Goal: Navigation & Orientation: Understand site structure

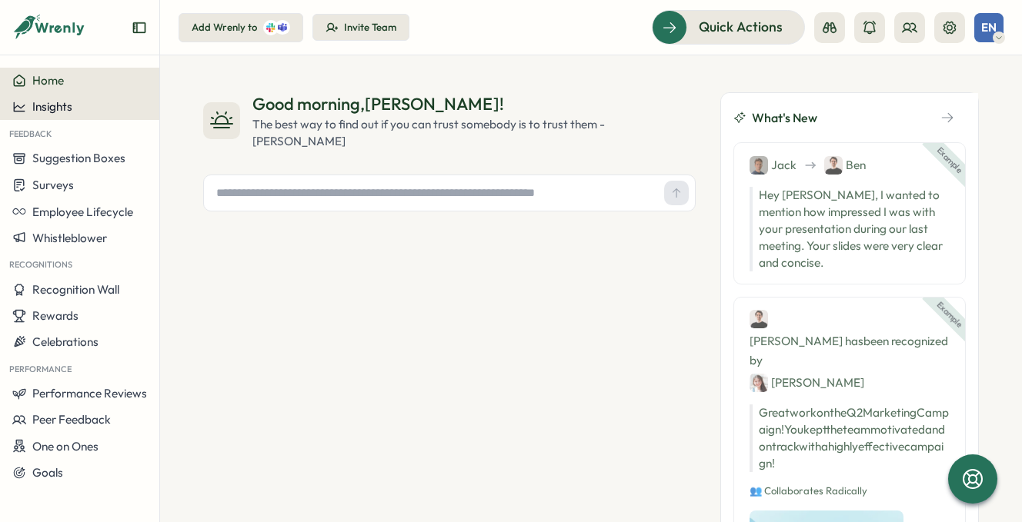
click at [71, 113] on span "Insights" at bounding box center [52, 106] width 40 height 15
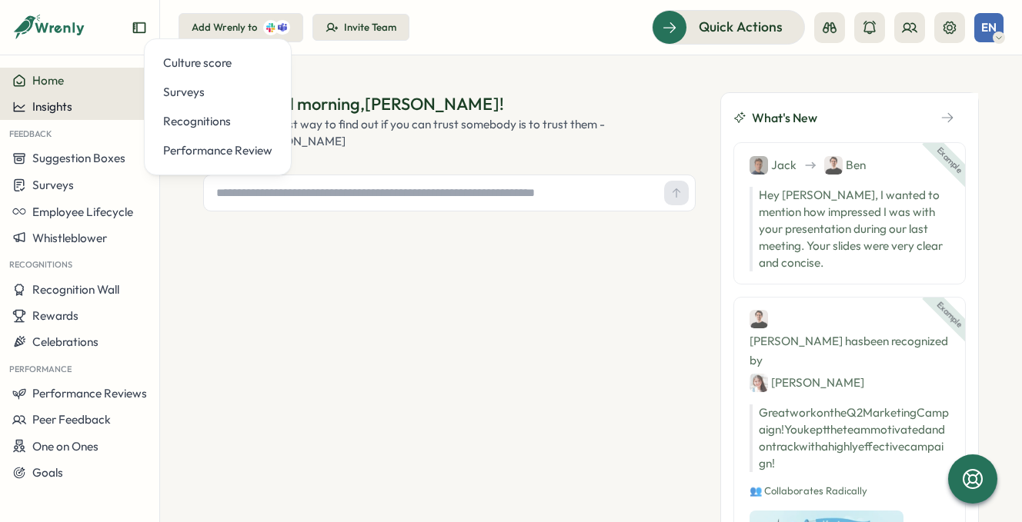
click at [65, 106] on span "Insights" at bounding box center [52, 106] width 40 height 15
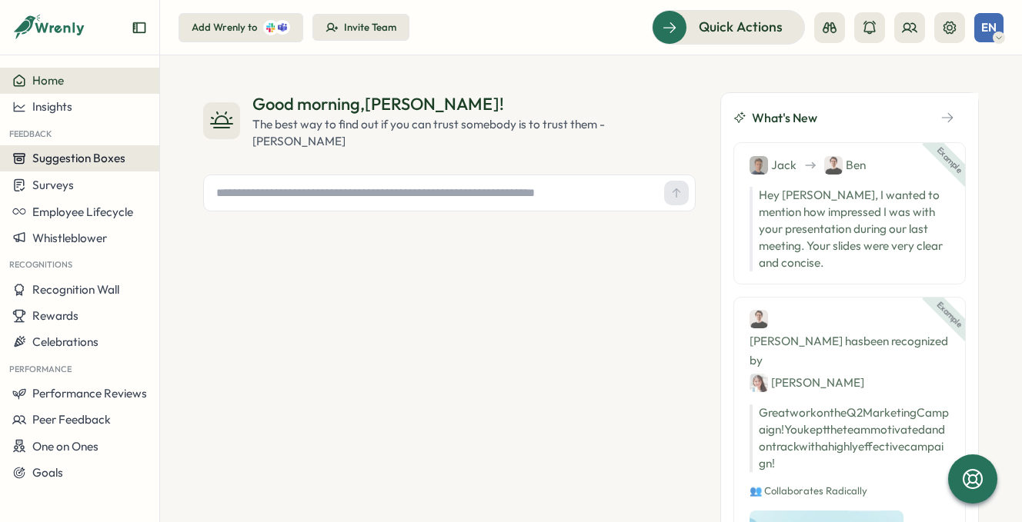
click at [51, 160] on span "Suggestion Boxes" at bounding box center [78, 158] width 93 height 15
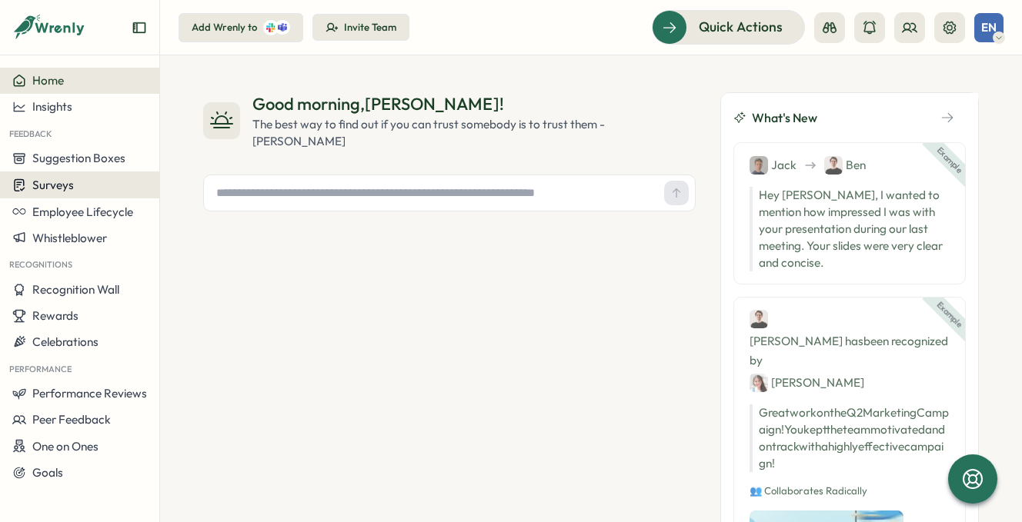
click at [50, 185] on span "Surveys" at bounding box center [53, 185] width 42 height 15
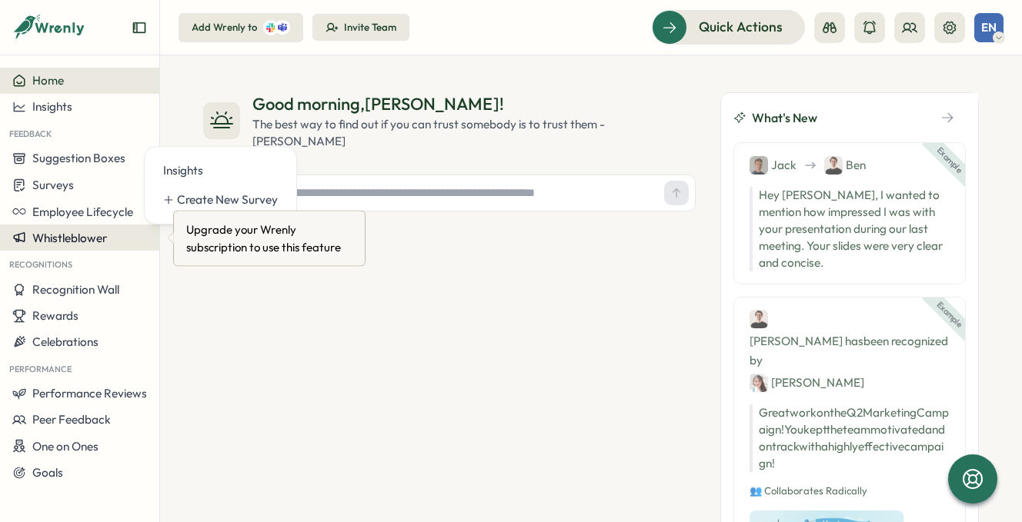
click at [53, 226] on button "Whistleblower" at bounding box center [79, 238] width 159 height 26
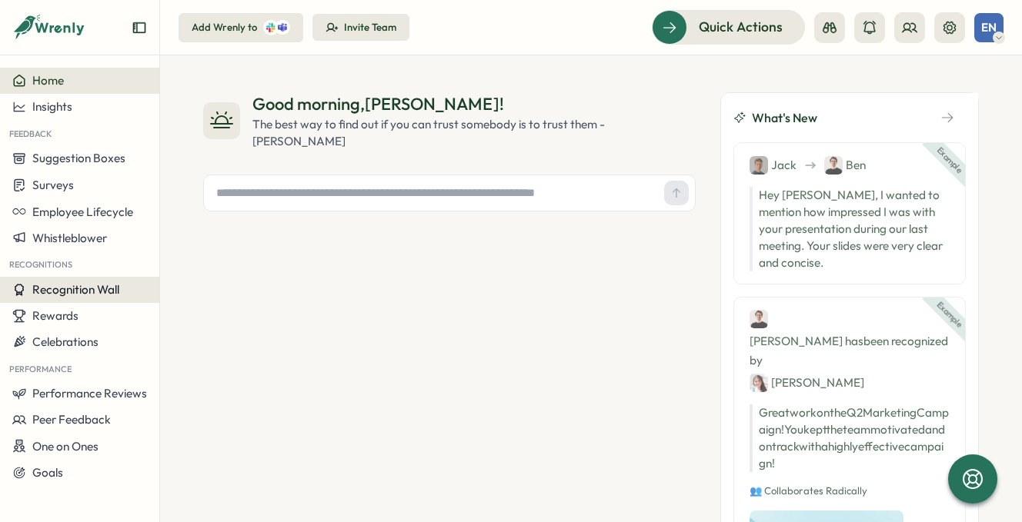
click at [58, 288] on span "Recognition Wall" at bounding box center [75, 289] width 87 height 15
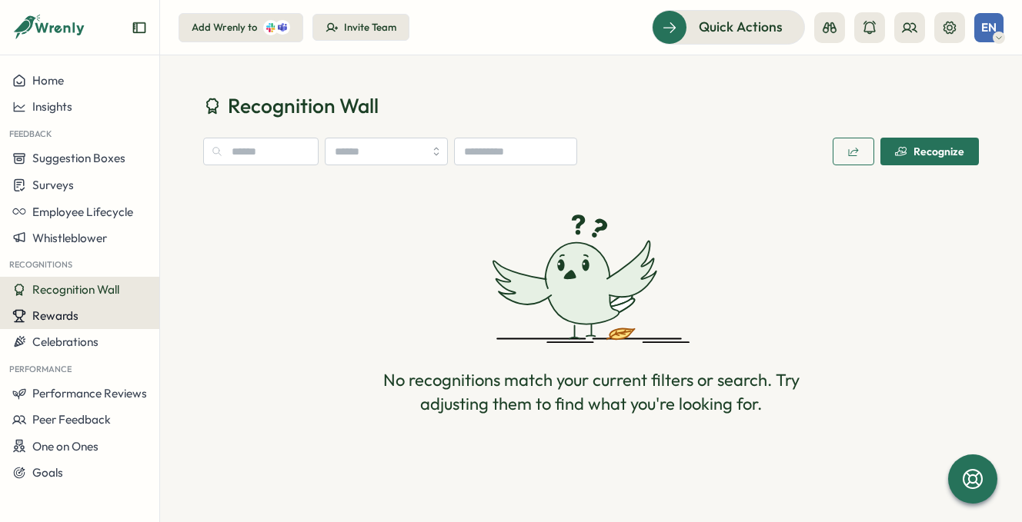
click at [57, 320] on span "Rewards" at bounding box center [55, 315] width 46 height 15
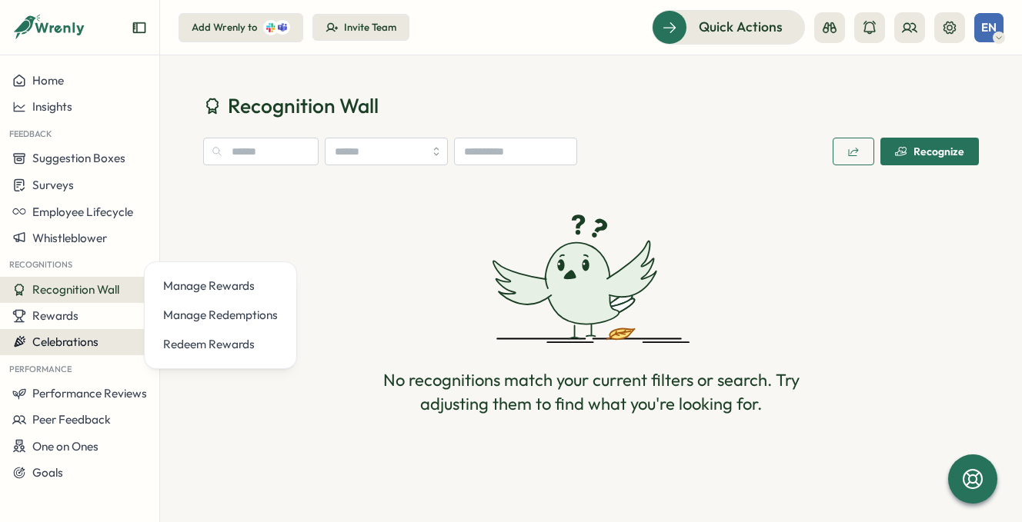
click at [54, 331] on button "Celebrations" at bounding box center [79, 342] width 159 height 26
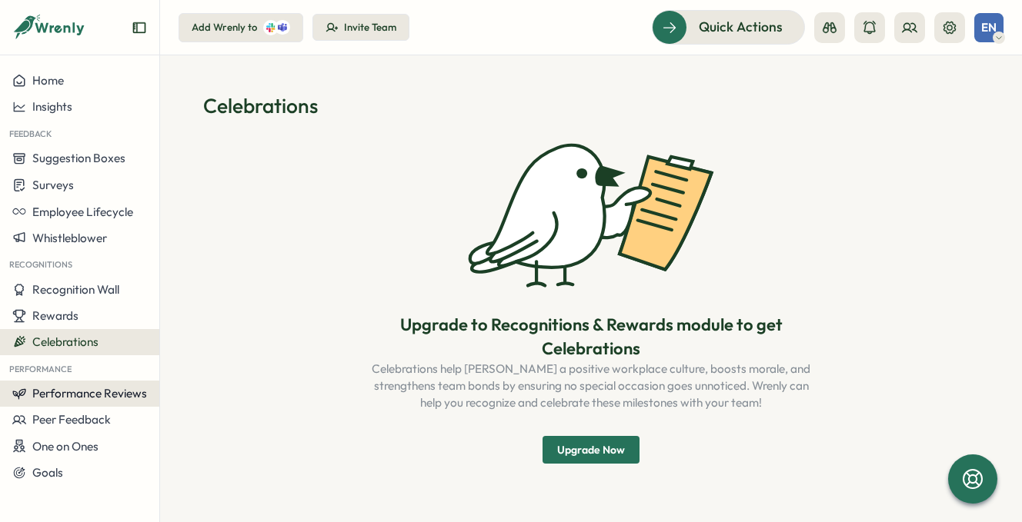
click at [61, 395] on span "Performance Reviews" at bounding box center [89, 393] width 115 height 15
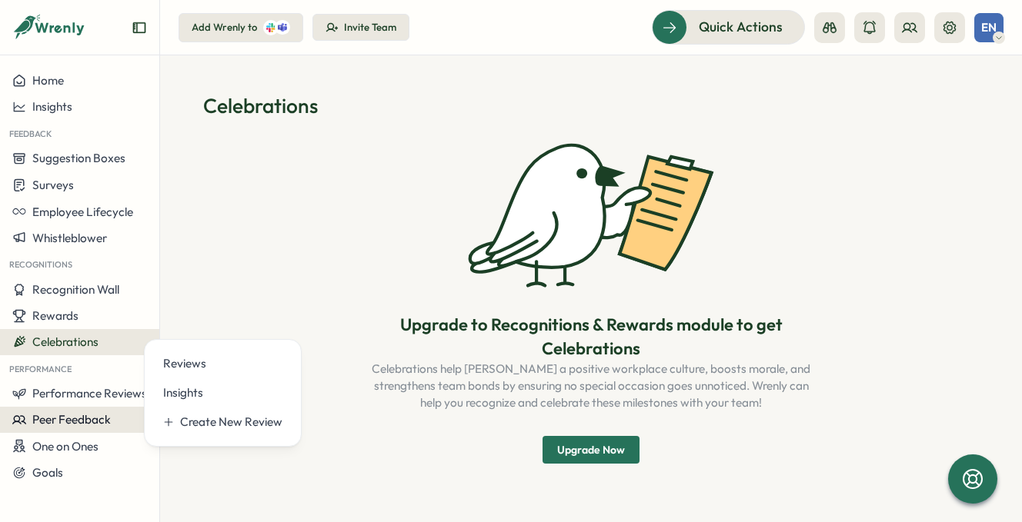
click at [77, 424] on span "Peer Feedback" at bounding box center [71, 419] width 78 height 15
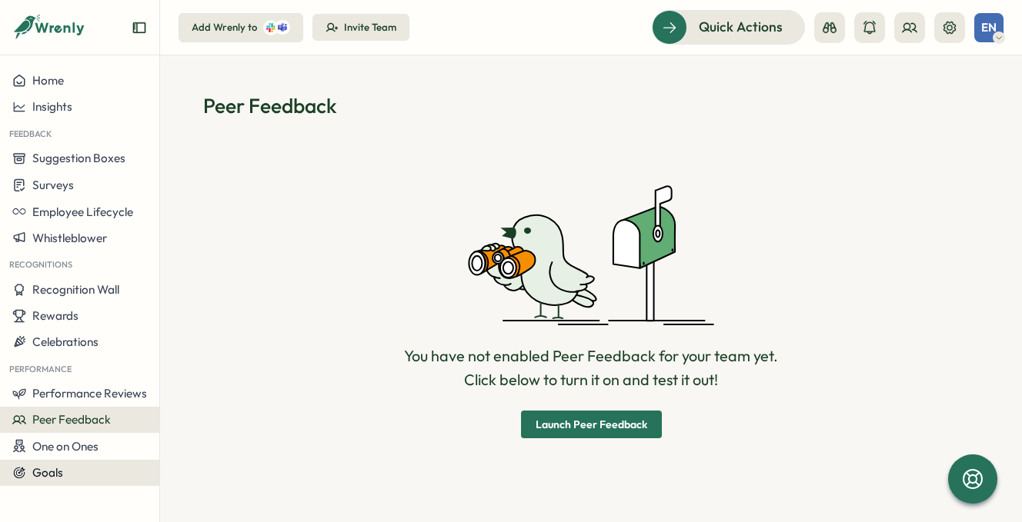
click at [71, 472] on div "Goals" at bounding box center [79, 473] width 135 height 14
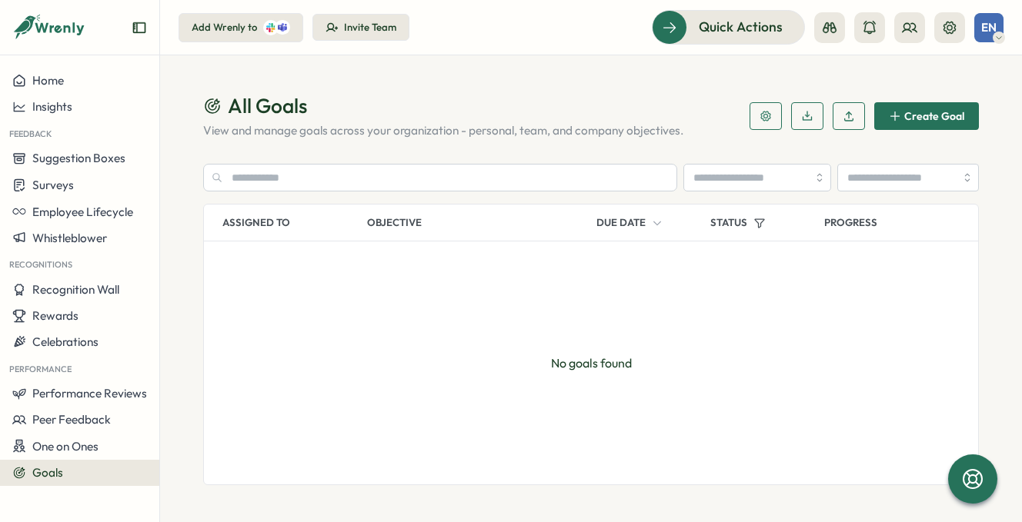
click at [133, 18] on div at bounding box center [79, 33] width 159 height 43
click at [135, 24] on icon "Expand sidebar" at bounding box center [139, 27] width 15 height 15
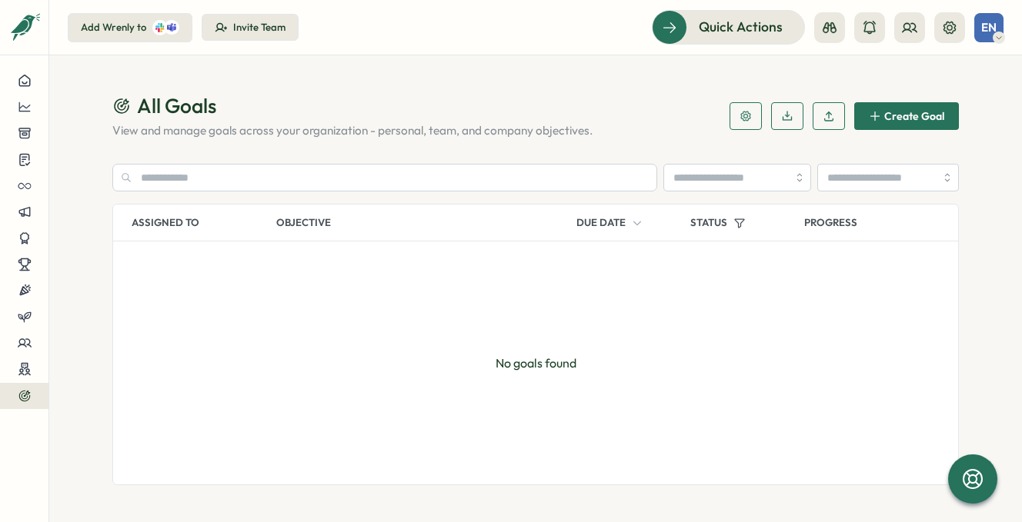
click at [991, 26] on span "EN" at bounding box center [988, 27] width 15 height 13
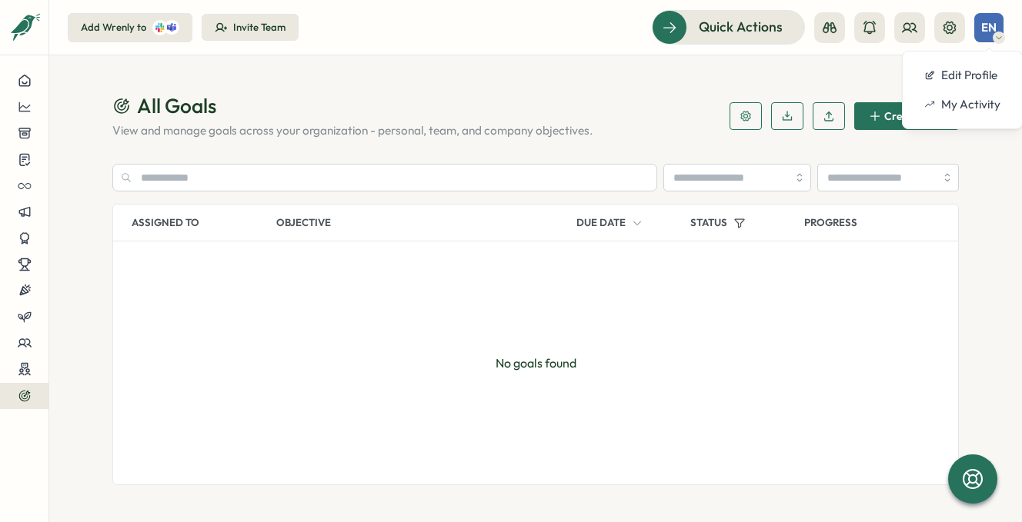
click at [991, 26] on span "EN" at bounding box center [988, 27] width 15 height 13
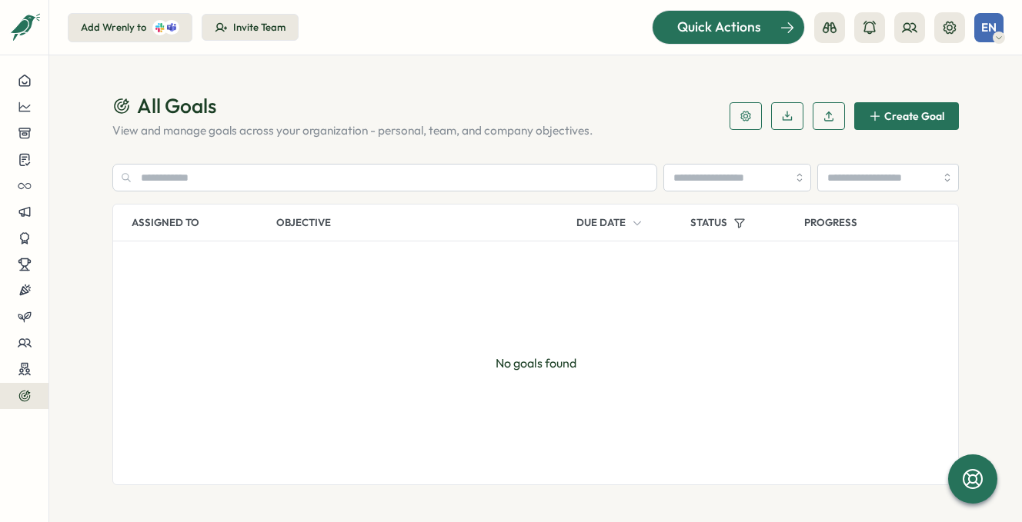
click at [726, 23] on span "Quick Actions" at bounding box center [719, 27] width 84 height 20
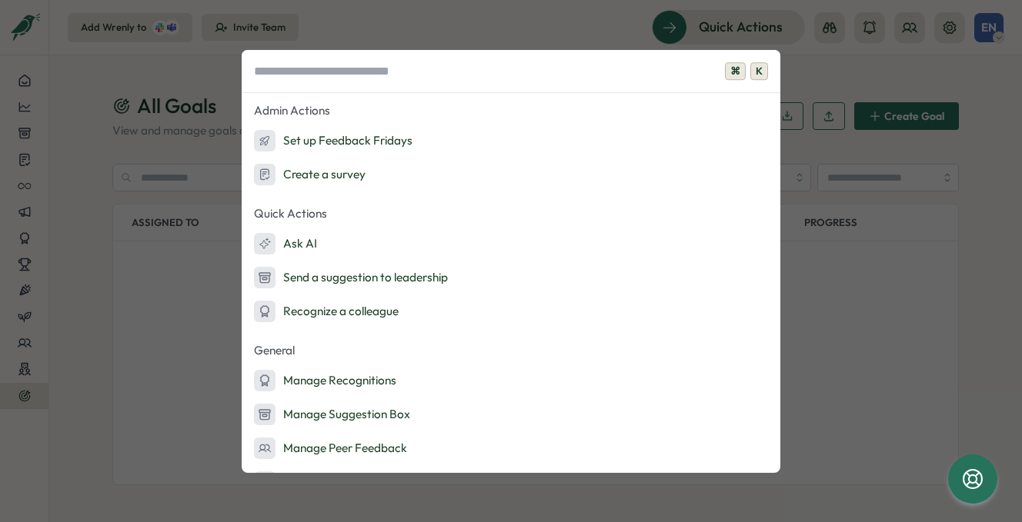
click at [795, 28] on div "⌘ K Admin Actions Set up Feedback Fridays Create a survey Quick Actions Ask AI …" at bounding box center [511, 261] width 1022 height 522
